Goal: Check status: Check status

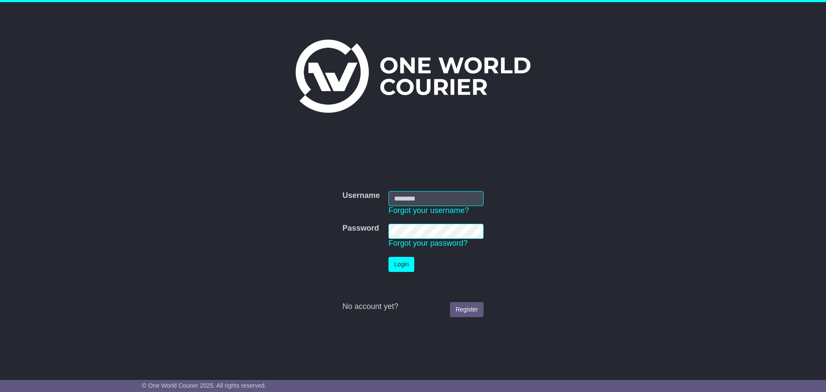
type input "**********"
click at [402, 268] on button "Login" at bounding box center [401, 264] width 26 height 15
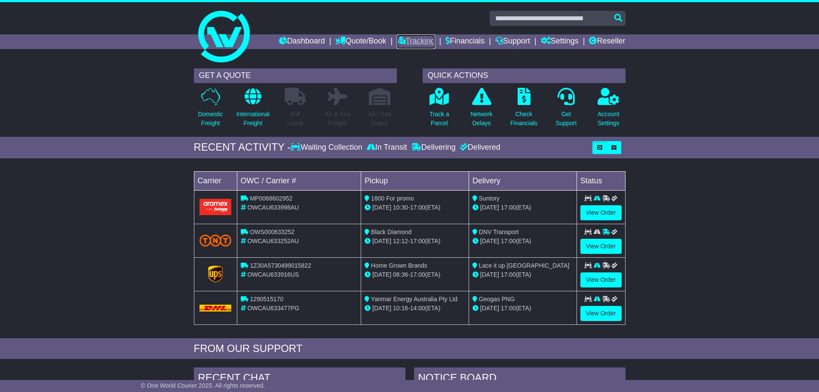
click at [406, 39] on link "Tracking" at bounding box center [416, 41] width 38 height 15
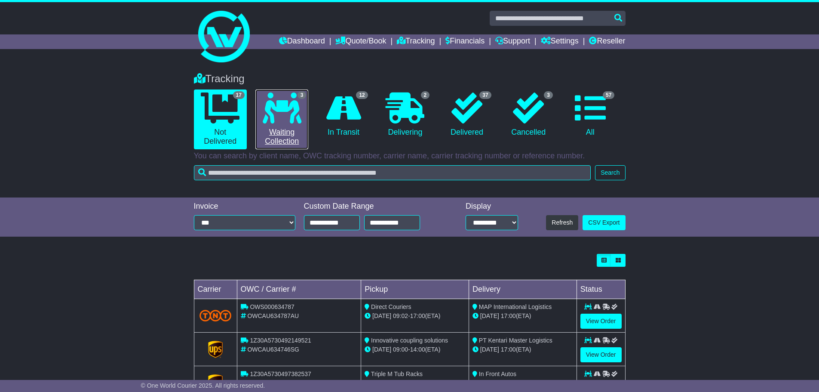
click at [297, 128] on link "3 Waiting Collection" at bounding box center [282, 119] width 53 height 60
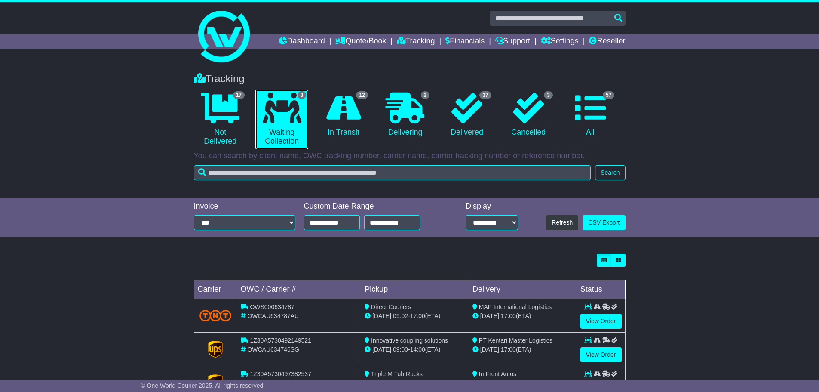
scroll to position [38, 0]
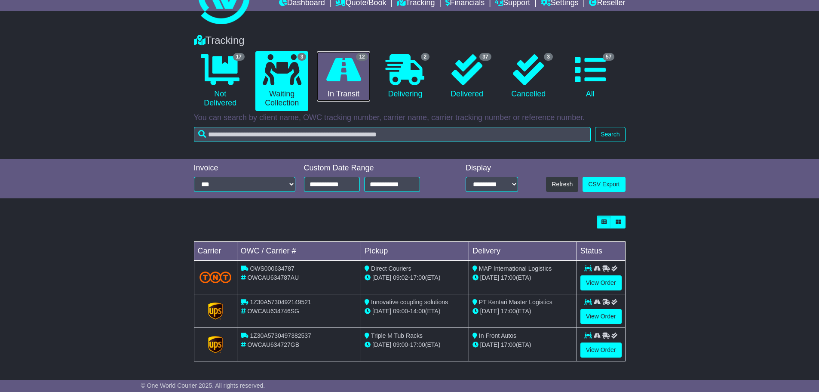
click at [351, 74] on icon at bounding box center [343, 69] width 35 height 31
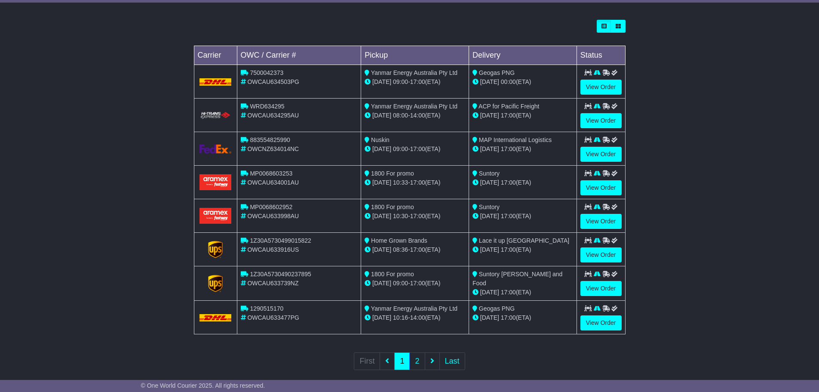
scroll to position [244, 0]
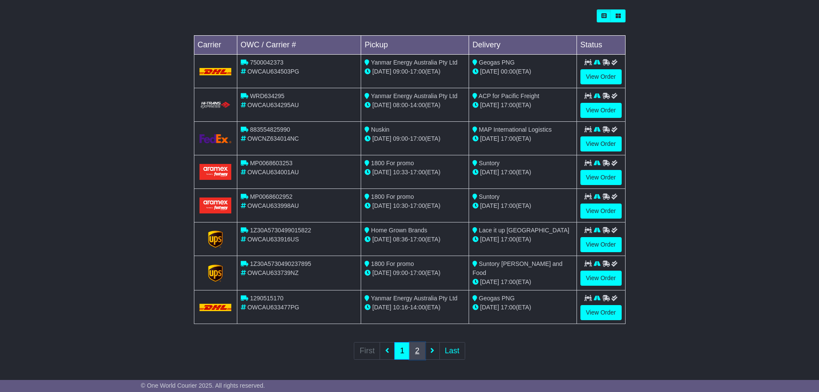
click at [419, 348] on link "2" at bounding box center [417, 351] width 15 height 18
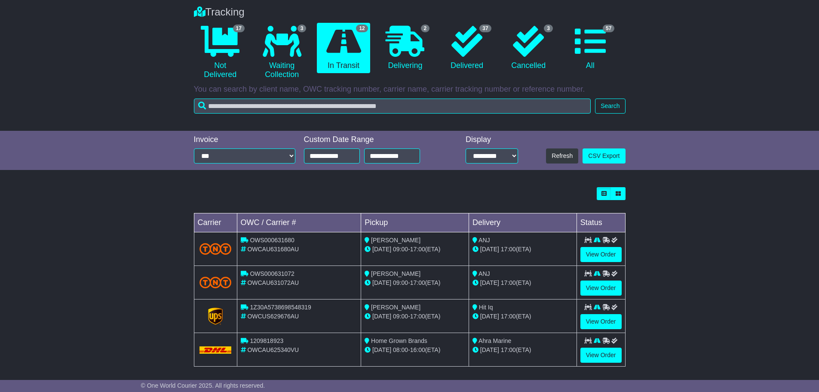
scroll to position [86, 0]
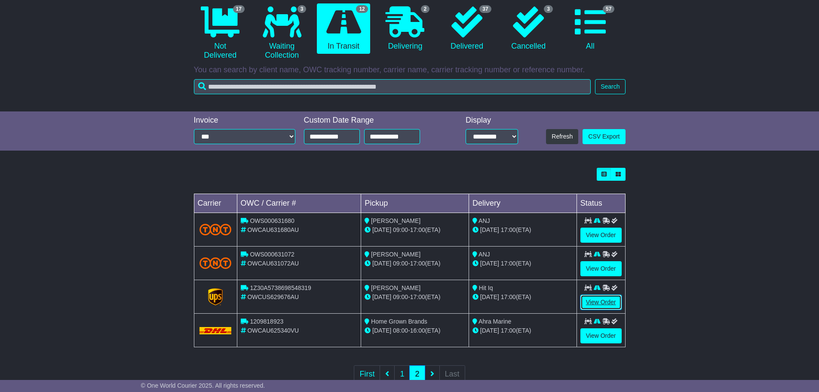
click at [600, 304] on link "View Order" at bounding box center [601, 302] width 41 height 15
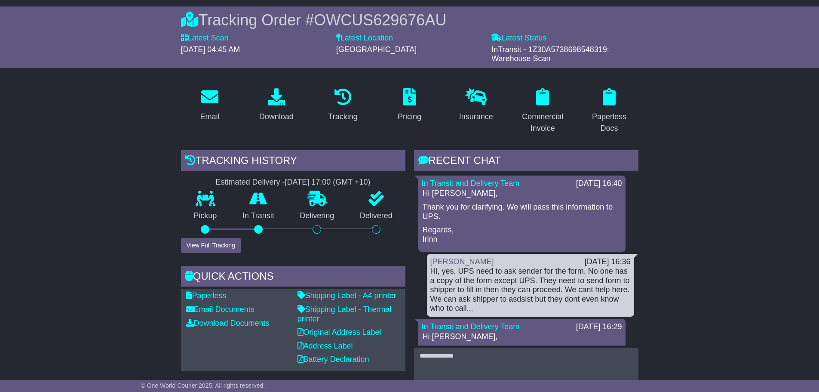
scroll to position [86, 0]
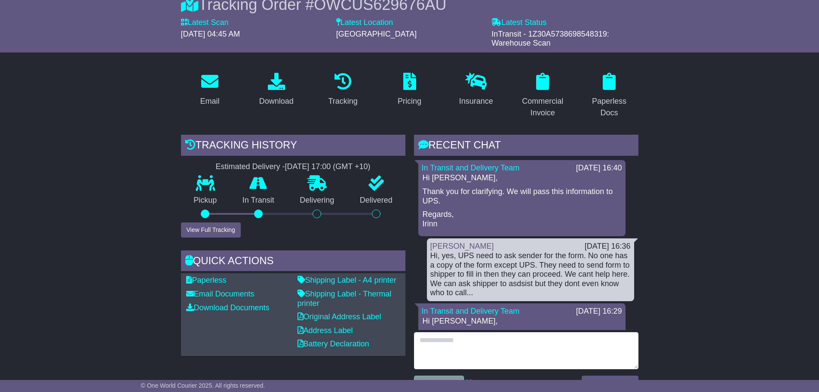
click at [497, 347] on textarea at bounding box center [526, 350] width 225 height 37
drag, startPoint x: 524, startPoint y: 339, endPoint x: 537, endPoint y: 347, distance: 15.9
click at [525, 339] on textarea "**********" at bounding box center [526, 350] width 225 height 37
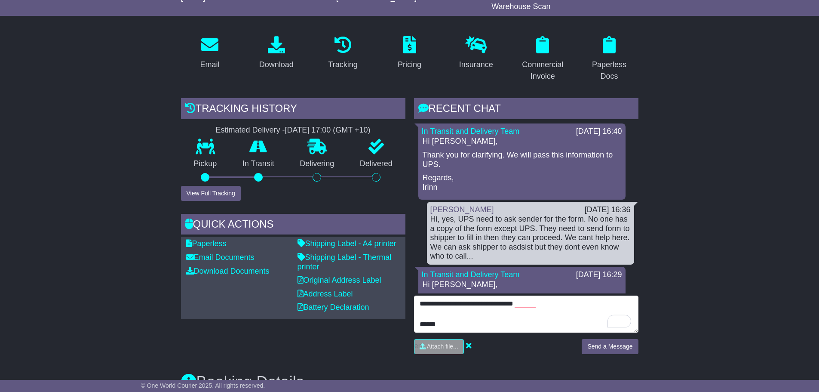
scroll to position [172, 0]
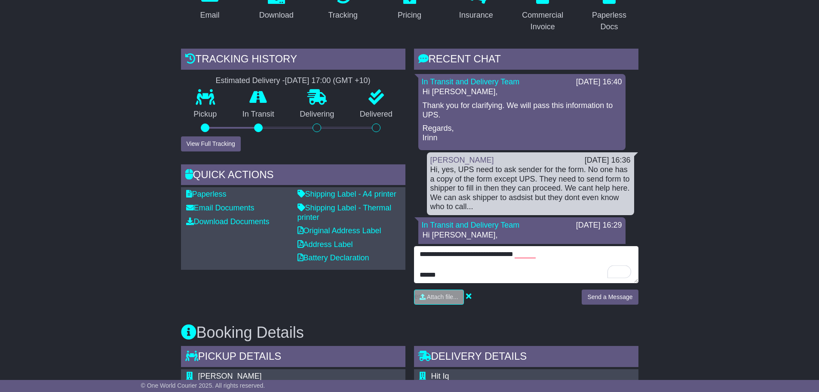
type textarea "**********"
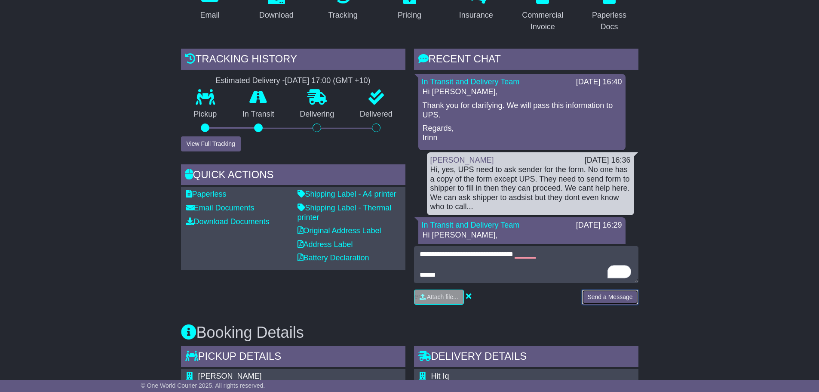
click at [611, 299] on button "Send a Message" at bounding box center [610, 296] width 56 height 15
